Goal: Task Accomplishment & Management: Use online tool/utility

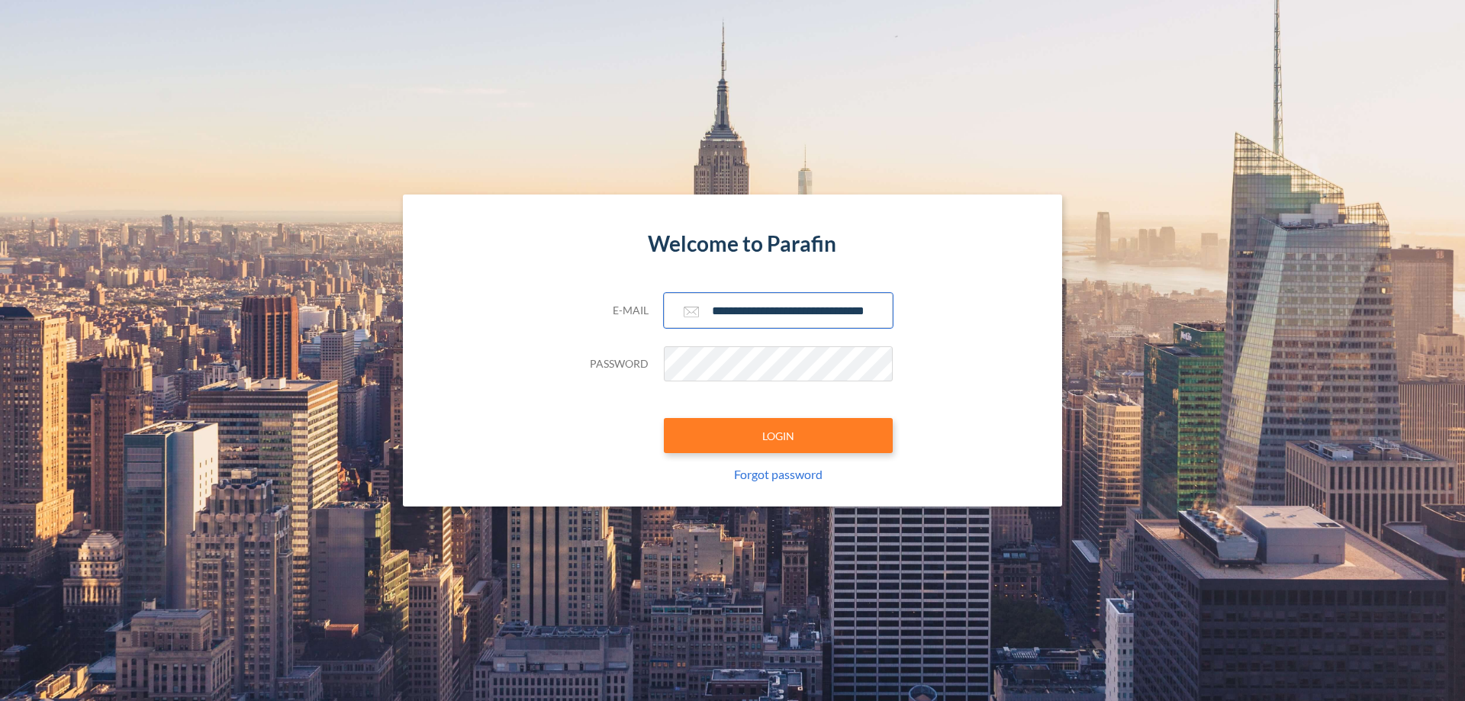
type input "**********"
click at [778, 436] on button "LOGIN" at bounding box center [778, 435] width 229 height 35
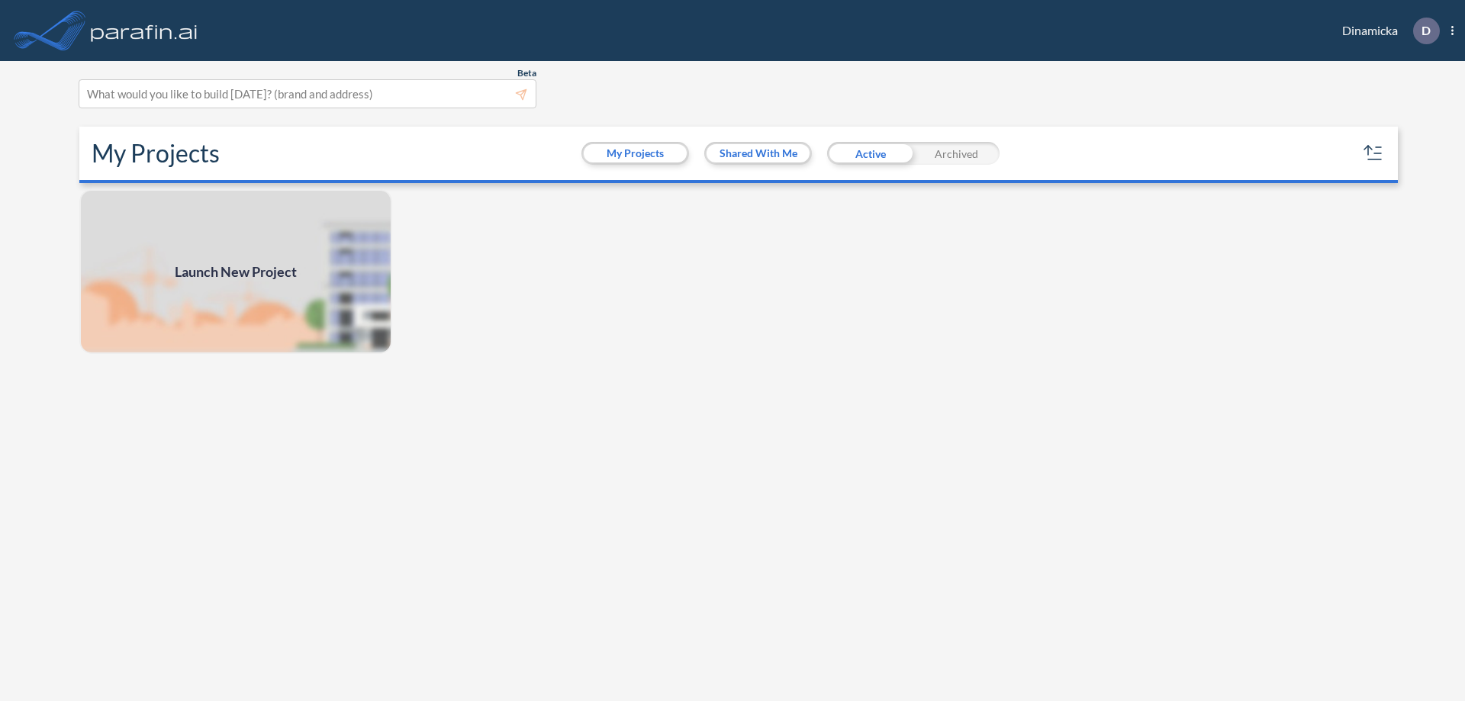
scroll to position [4, 0]
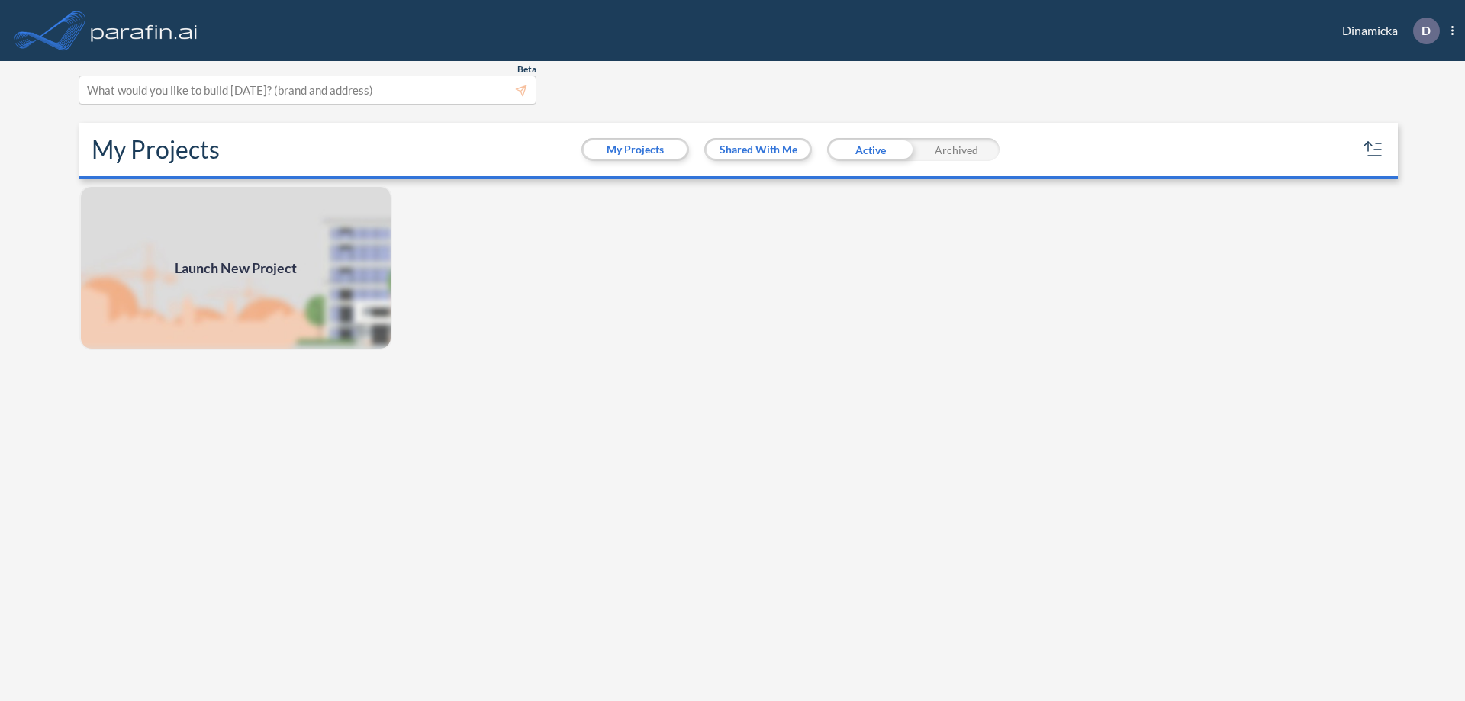
click at [236, 268] on span "Launch New Project" at bounding box center [236, 268] width 122 height 21
